Goal: Transaction & Acquisition: Download file/media

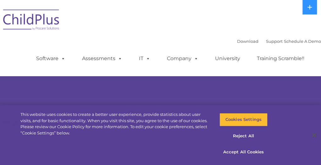
select select "MEDIUM"
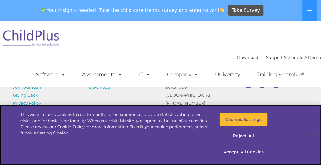
scroll to position [846, 0]
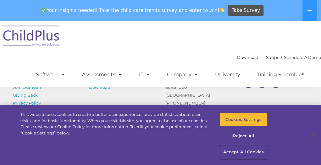
click at [252, 152] on button "Accept All Cookies" at bounding box center [243, 151] width 48 height 13
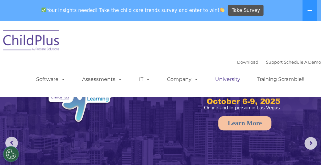
scroll to position [0, 0]
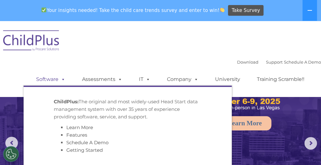
click at [48, 85] on link "Software" at bounding box center [51, 79] width 42 height 13
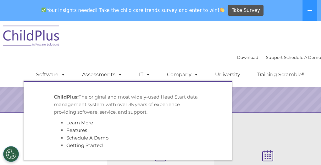
scroll to position [154, 0]
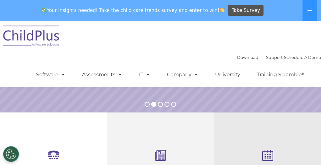
click at [180, 40] on div "Download Support | Schedule A Demo  MENU MENU Software ChildPlus: The original…" at bounding box center [160, 54] width 321 height 66
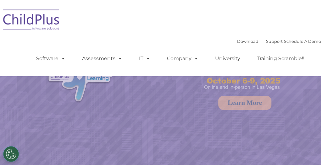
select select "MEDIUM"
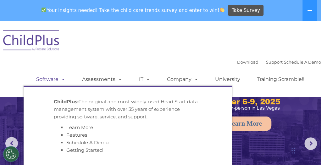
click at [49, 80] on link "Software" at bounding box center [51, 79] width 42 height 13
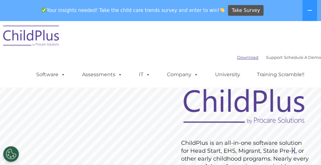
click at [237, 59] on link "Download" at bounding box center [247, 57] width 21 height 5
